Goal: Share content

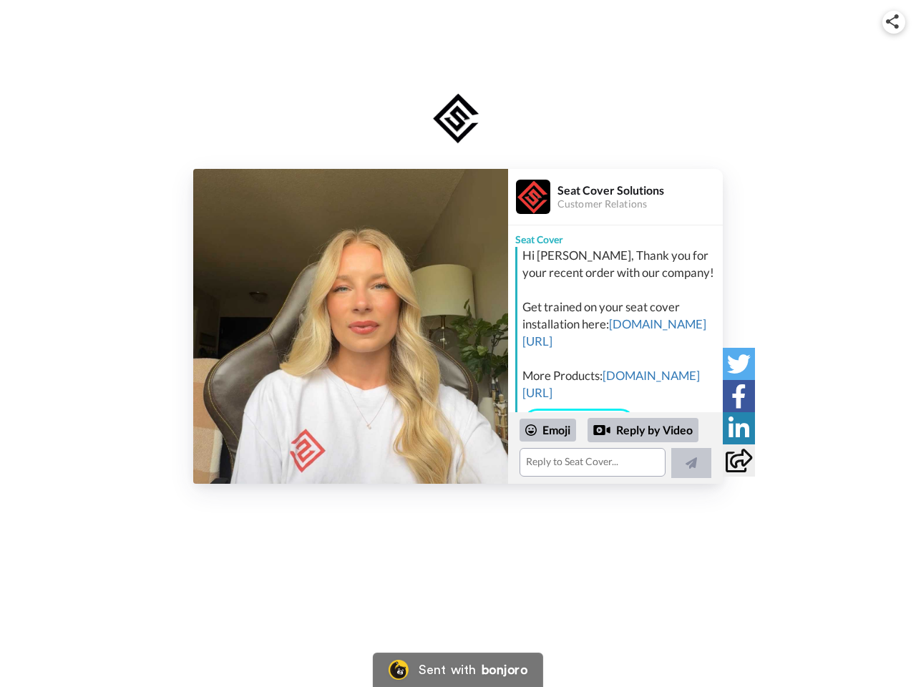
click at [894, 21] on img at bounding box center [892, 21] width 13 height 14
click at [351, 326] on label "Share URL" at bounding box center [458, 334] width 236 height 23
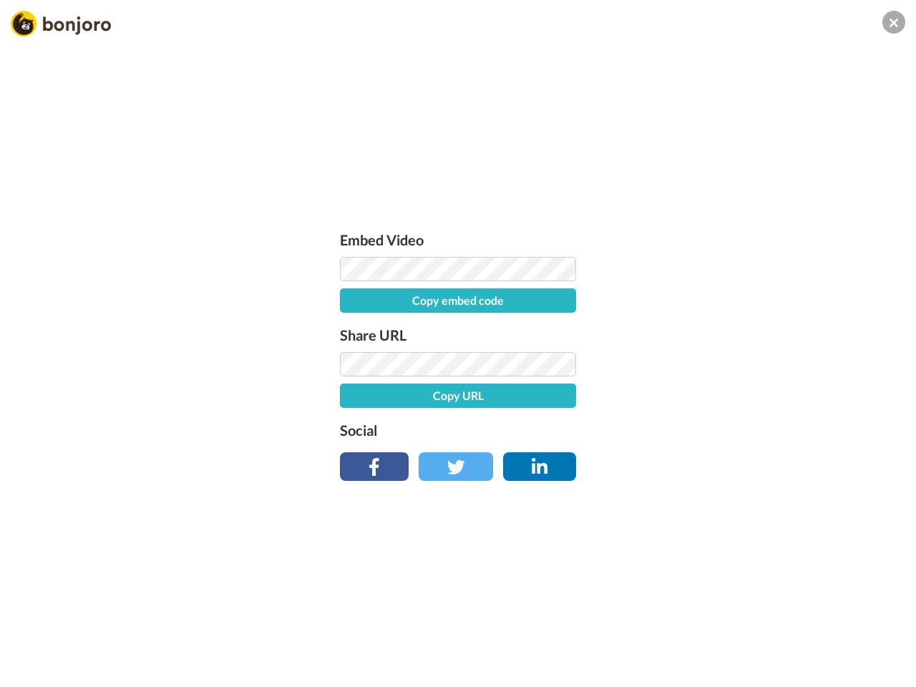
click at [615, 448] on div "Embed Video Copy embed code Share URL Copy URL Social" at bounding box center [458, 420] width 916 height 687
click at [548, 430] on label "Social" at bounding box center [458, 430] width 236 height 23
click at [643, 430] on div "Embed Video Copy embed code Share URL Copy URL Social" at bounding box center [458, 420] width 916 height 687
click at [691, 463] on div "Embed Video Copy embed code Share URL Copy URL Social" at bounding box center [458, 420] width 916 height 687
click at [738, 363] on div "Embed Video Copy embed code Share URL Copy URL Social" at bounding box center [458, 420] width 916 height 687
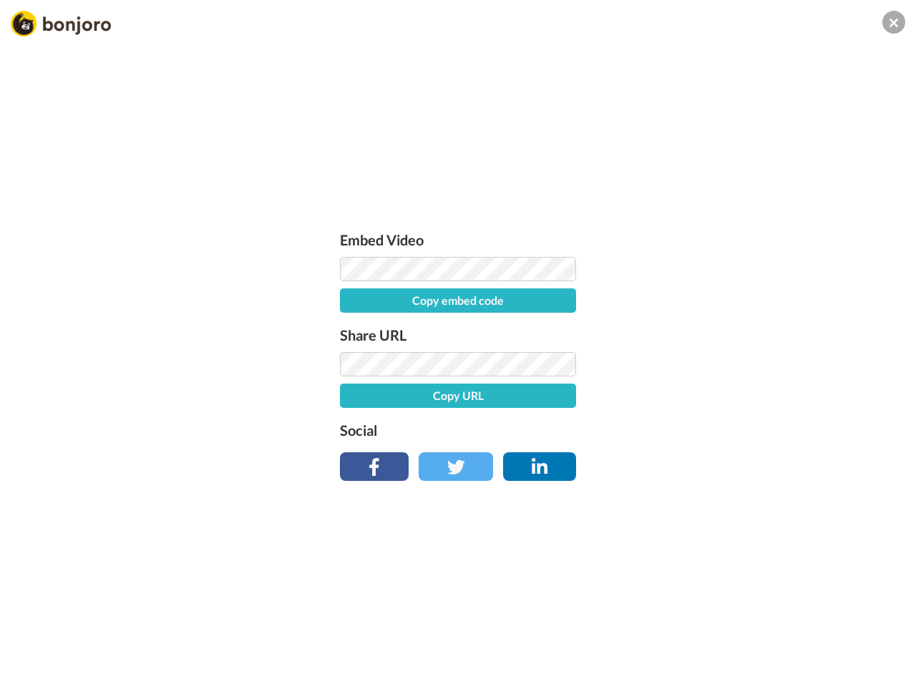
click at [738, 396] on div "Embed Video Copy embed code Share URL Copy URL Social" at bounding box center [458, 420] width 916 height 687
click at [738, 428] on div "Embed Video Copy embed code Share URL Copy URL Social" at bounding box center [458, 420] width 916 height 687
click at [738, 460] on div "Embed Video Copy embed code Share URL Copy URL Social" at bounding box center [458, 420] width 916 height 687
